Goal: Transaction & Acquisition: Download file/media

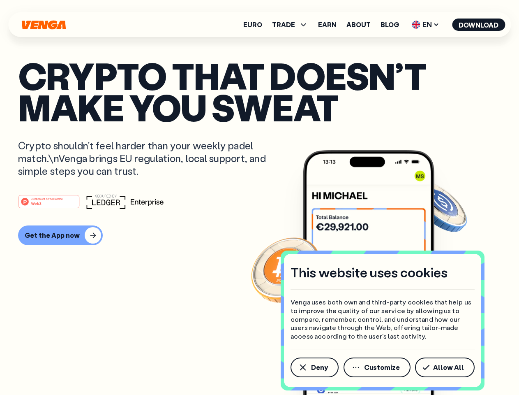
click at [260, 197] on div "#1 PRODUCT OF THE MONTH Web3" at bounding box center [259, 201] width 483 height 15
click at [314, 367] on span "Deny" at bounding box center [319, 367] width 17 height 7
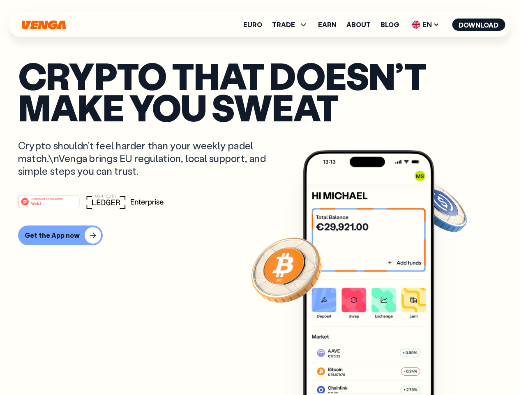
click at [378, 367] on img at bounding box center [369, 288] width 132 height 276
click at [447, 367] on article "Crypto that doesn’t make you sweat Crypto shouldn’t feel harder than your weekl…" at bounding box center [259, 214] width 483 height 308
click at [293, 25] on span "TRADE" at bounding box center [283, 24] width 23 height 7
click at [426, 25] on span "EN" at bounding box center [425, 24] width 33 height 13
click at [479, 25] on button "Download" at bounding box center [478, 25] width 53 height 12
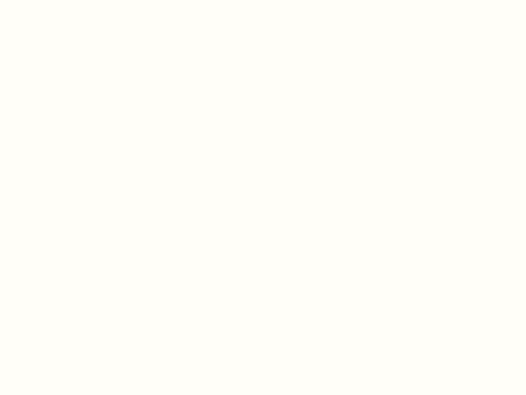
click at [59, 0] on html "This website uses cookies Venga uses both own and third-party cookies that help…" at bounding box center [263, 0] width 526 height 0
click at [50, 0] on html "This website uses cookies Venga uses both own and third-party cookies that help…" at bounding box center [263, 0] width 526 height 0
